Goal: Task Accomplishment & Management: Manage account settings

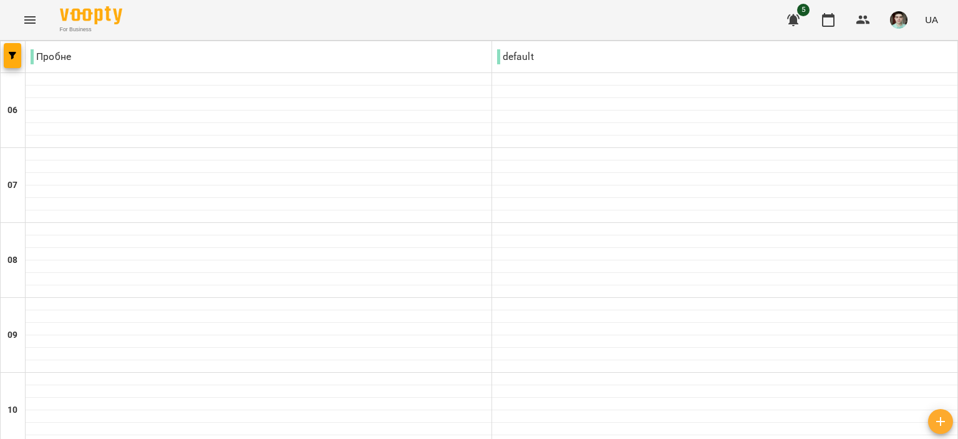
scroll to position [811, 0]
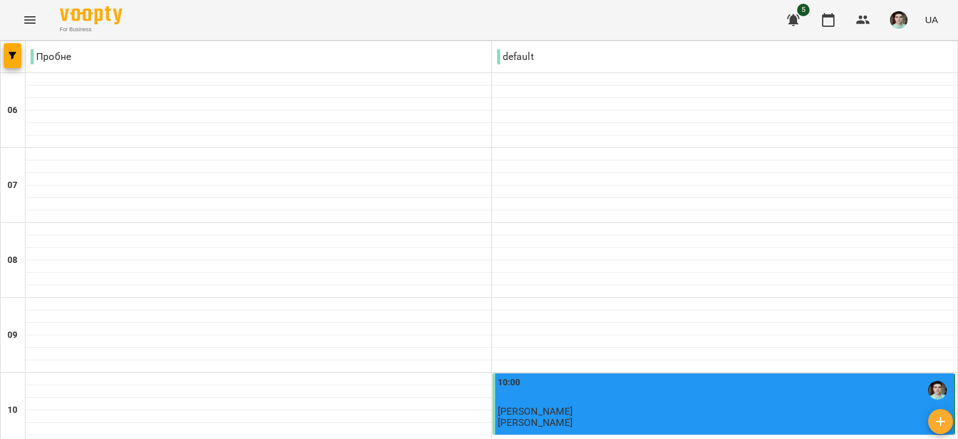
scroll to position [749, 0]
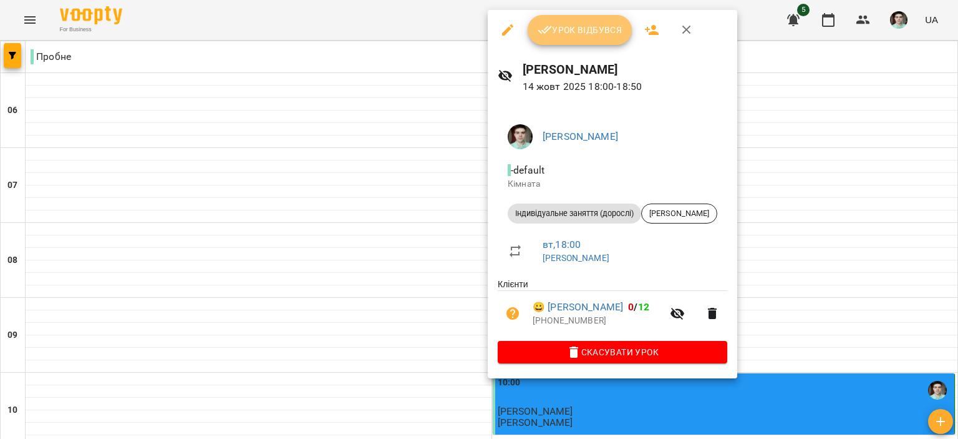
click at [554, 24] on span "Урок відбувся" at bounding box center [580, 29] width 85 height 15
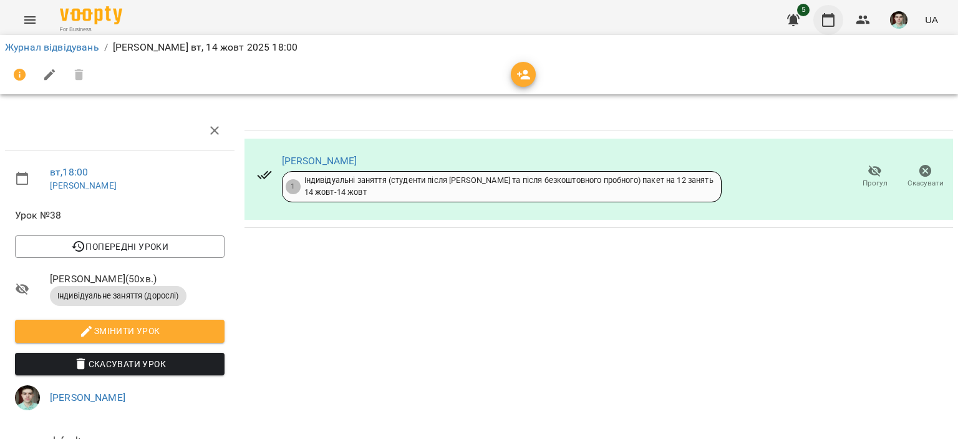
click at [838, 24] on button "button" at bounding box center [829, 20] width 30 height 30
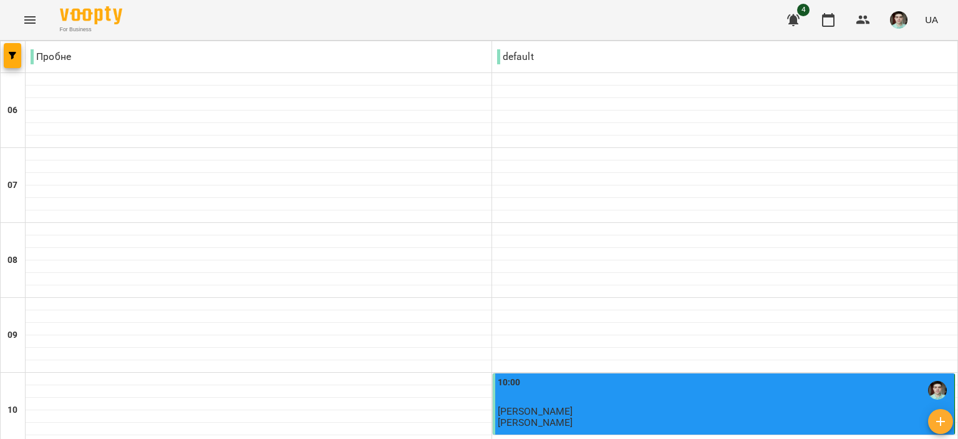
scroll to position [874, 0]
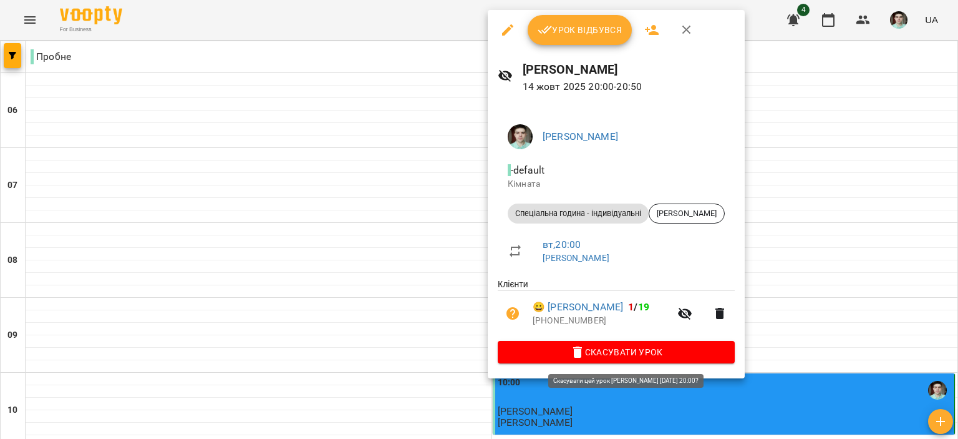
click at [616, 349] on span "Скасувати Урок" at bounding box center [616, 351] width 217 height 15
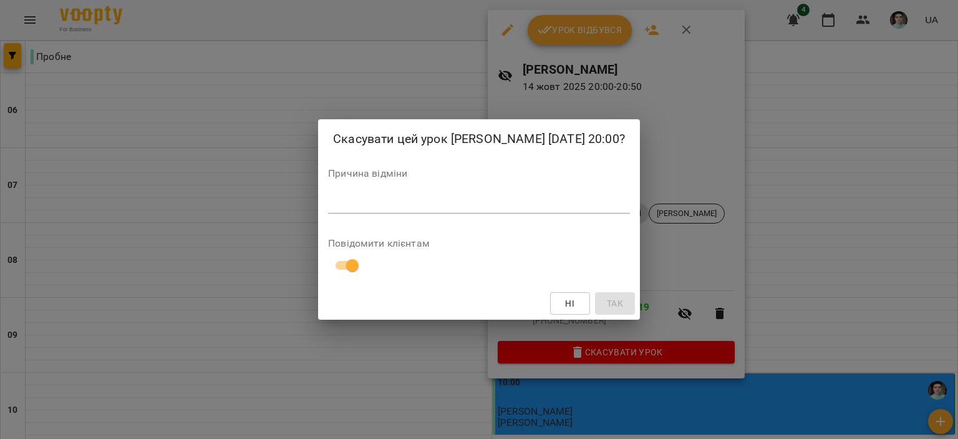
click at [396, 194] on div "*" at bounding box center [479, 203] width 302 height 20
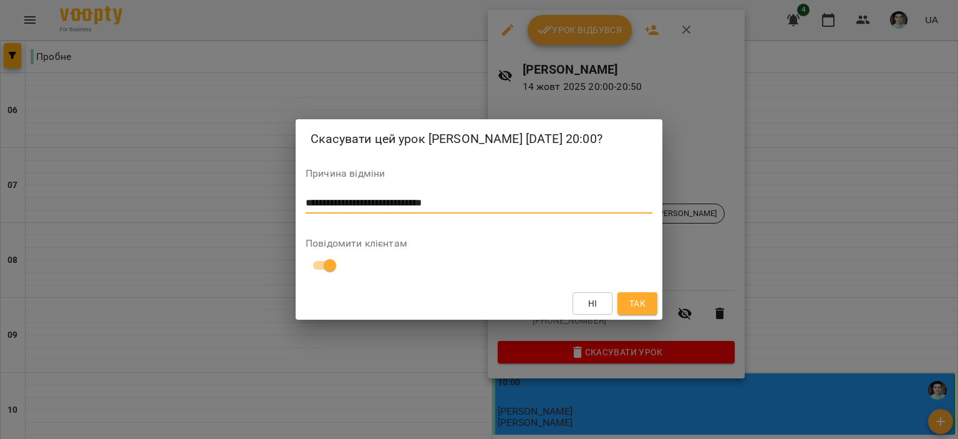
scroll to position [0, 0]
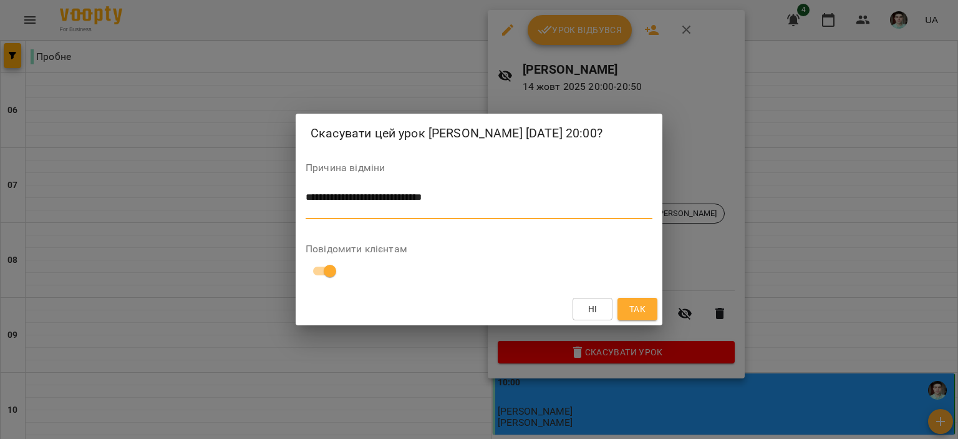
type textarea "**********"
click at [649, 310] on button "Так" at bounding box center [638, 309] width 40 height 22
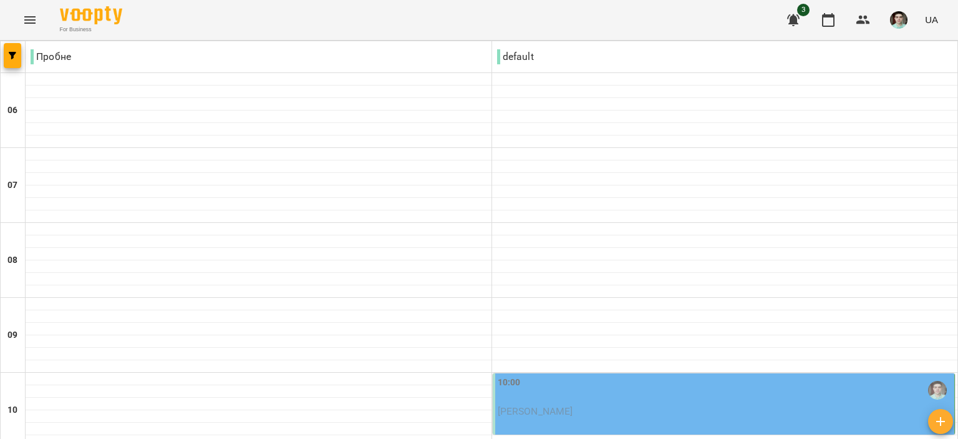
scroll to position [874, 0]
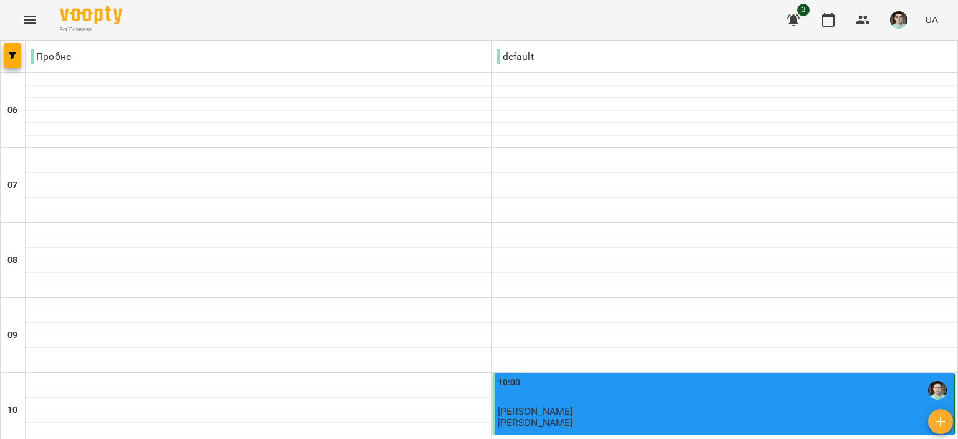
scroll to position [936, 0]
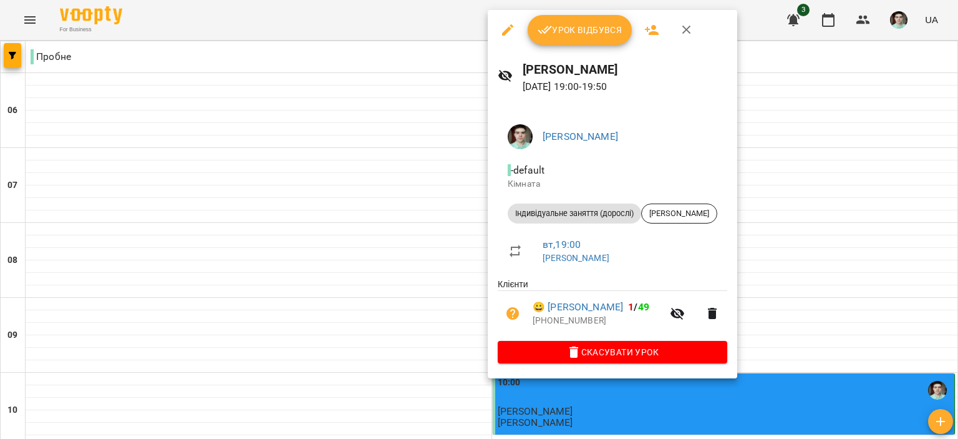
click at [557, 29] on span "Урок відбувся" at bounding box center [580, 29] width 85 height 15
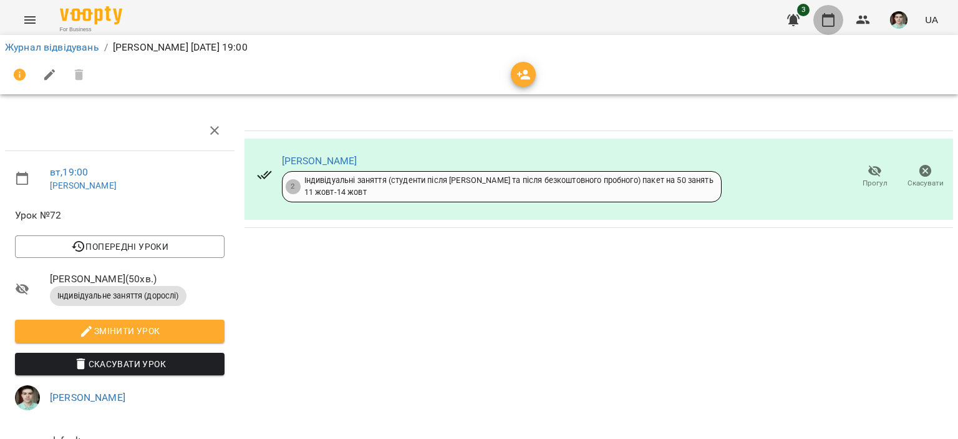
click at [839, 21] on button "button" at bounding box center [829, 20] width 30 height 30
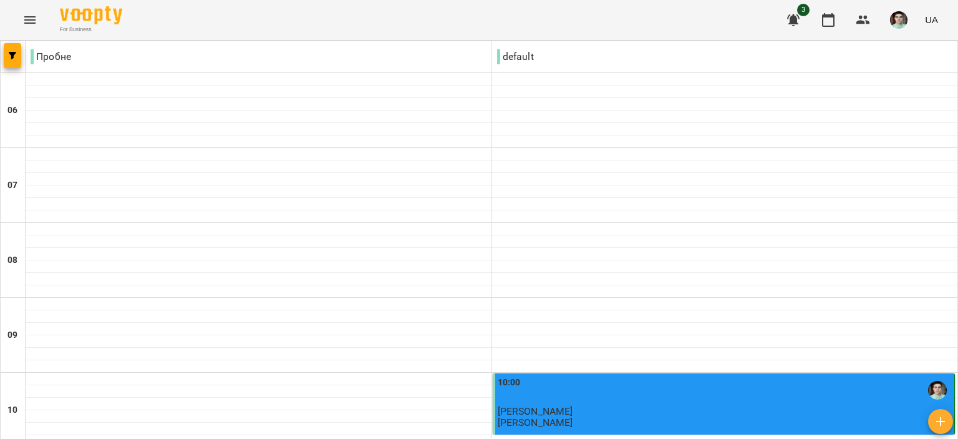
scroll to position [990, 0]
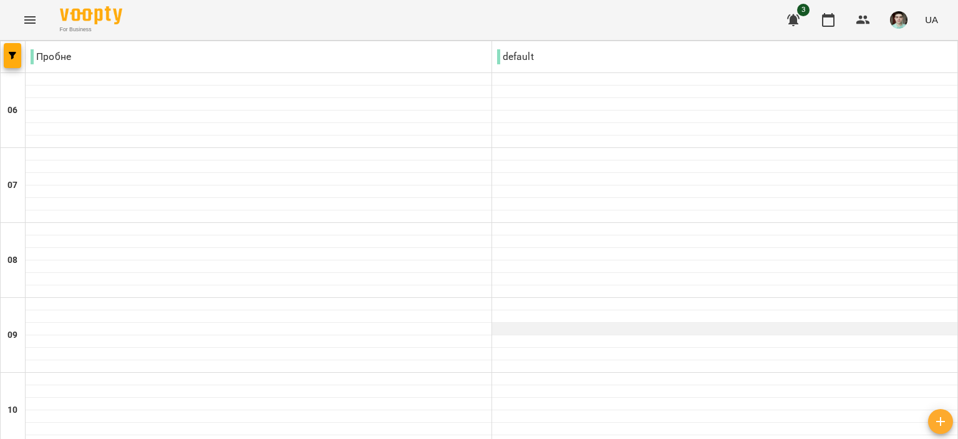
scroll to position [312, 0]
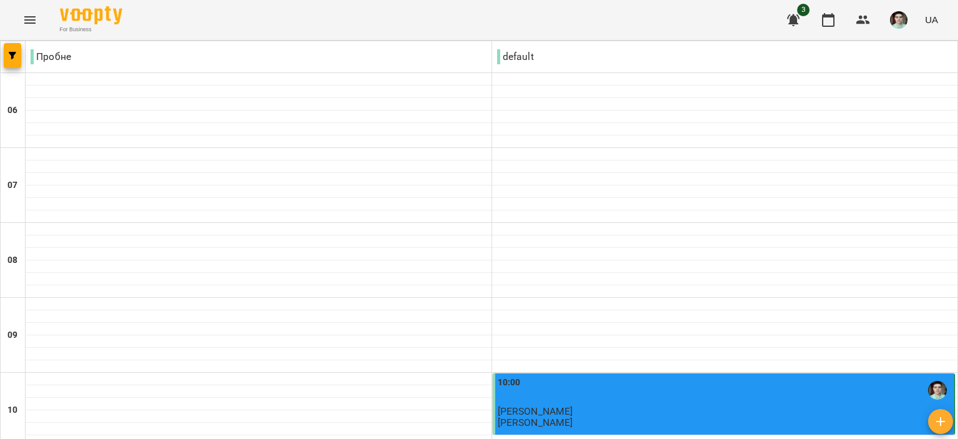
scroll to position [990, 0]
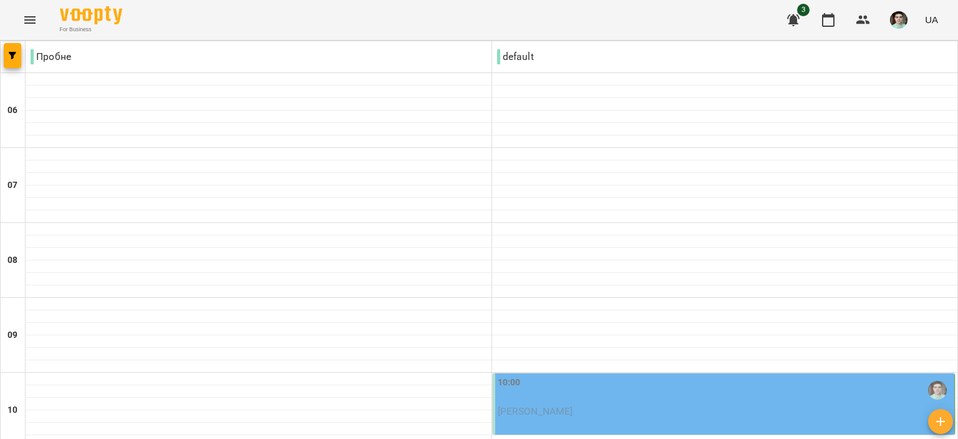
scroll to position [250, 0]
click at [621, 406] on p "[PERSON_NAME]" at bounding box center [725, 411] width 455 height 11
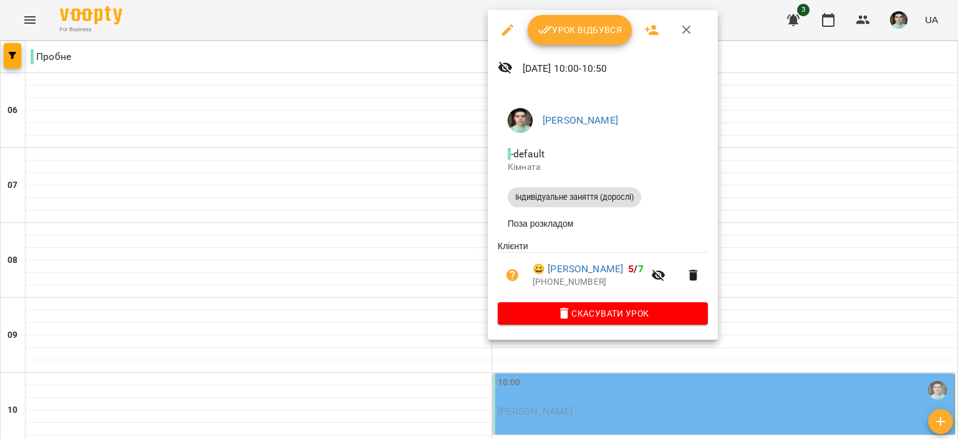
click at [675, 34] on button "button" at bounding box center [687, 30] width 30 height 30
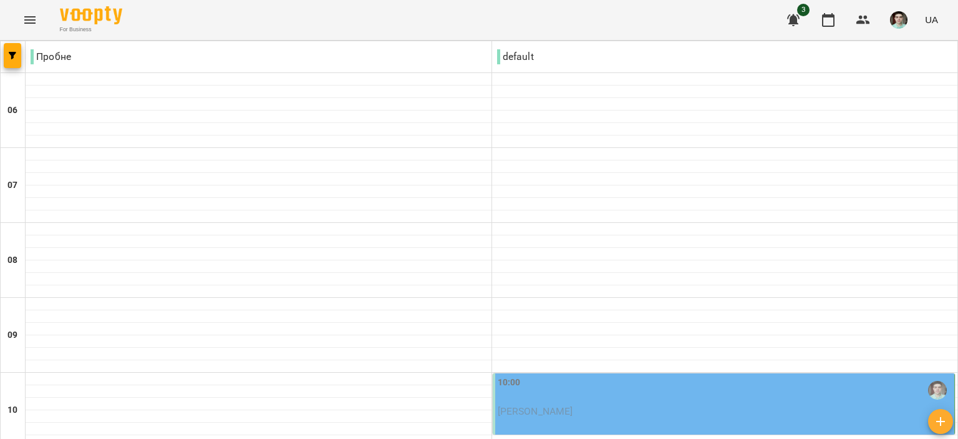
scroll to position [990, 0]
